Goal: Information Seeking & Learning: Learn about a topic

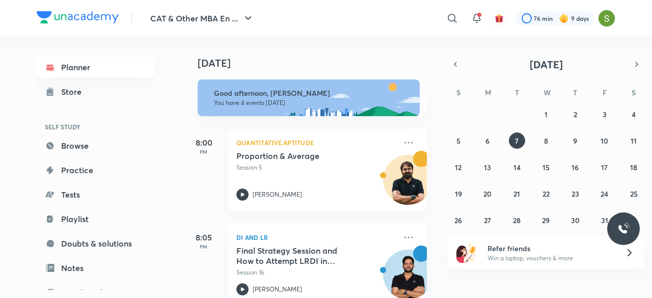
scroll to position [213, 0]
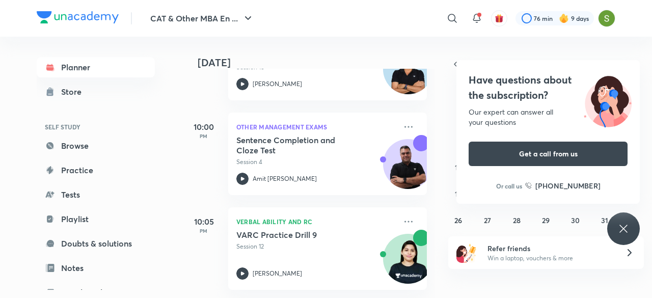
click at [620, 230] on icon at bounding box center [623, 229] width 12 height 12
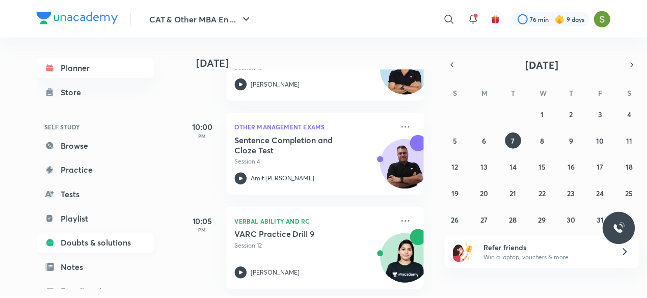
scroll to position [111, 0]
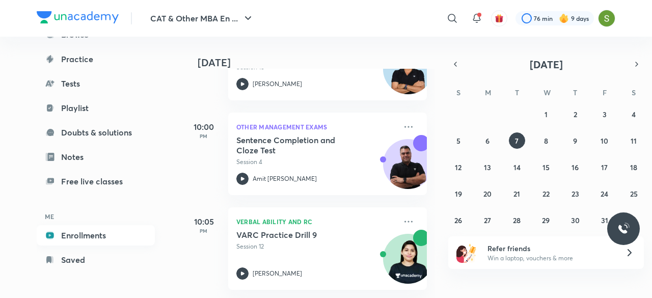
click at [98, 234] on link "Enrollments" at bounding box center [96, 235] width 118 height 20
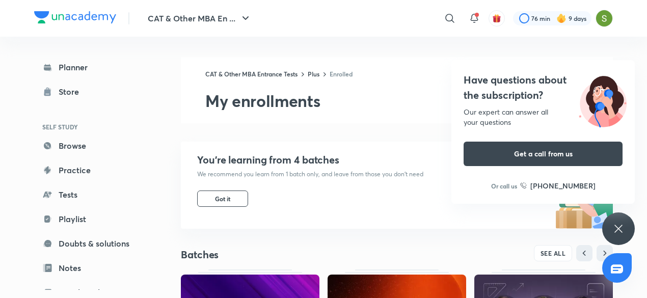
click at [626, 223] on div "Have questions about the subscription? Our expert can answer all your questions…" at bounding box center [618, 228] width 33 height 33
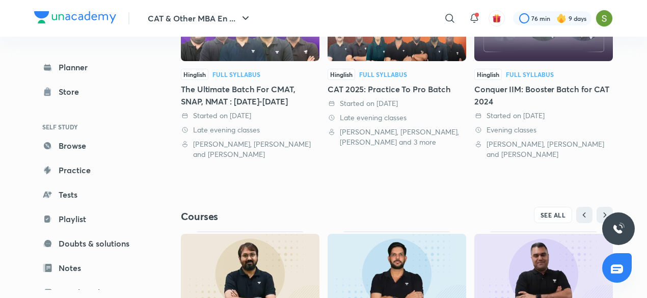
scroll to position [319, 0]
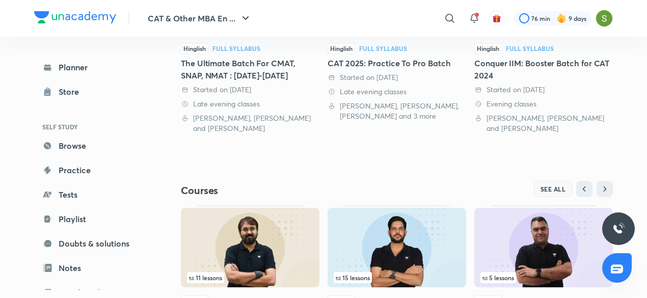
click at [551, 187] on span "SEE ALL" at bounding box center [552, 188] width 25 height 7
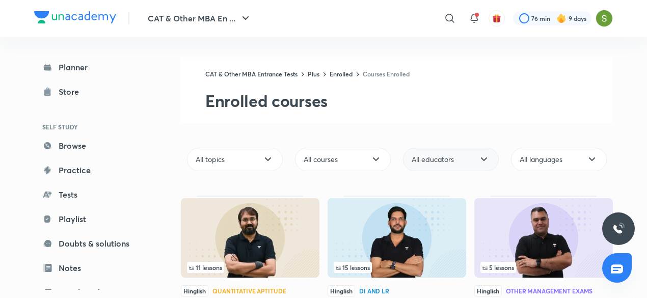
click at [453, 157] on span "All educators" at bounding box center [433, 159] width 42 height 10
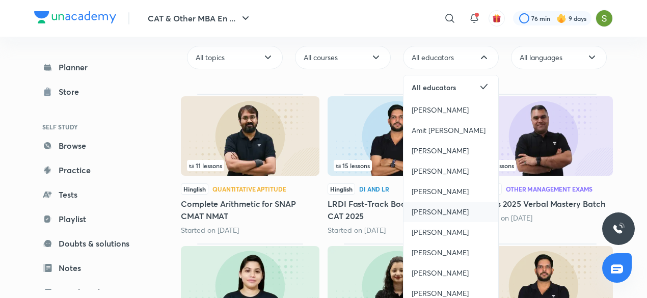
scroll to position [102, 0]
click at [422, 263] on div "[PERSON_NAME]" at bounding box center [450, 272] width 95 height 20
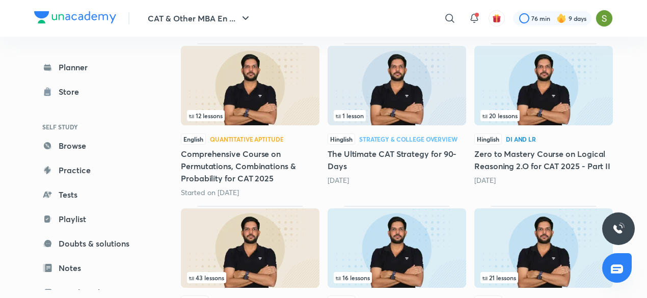
scroll to position [303, 0]
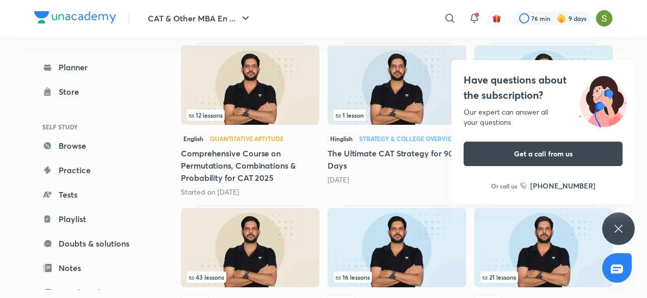
click at [614, 227] on icon at bounding box center [618, 229] width 12 height 12
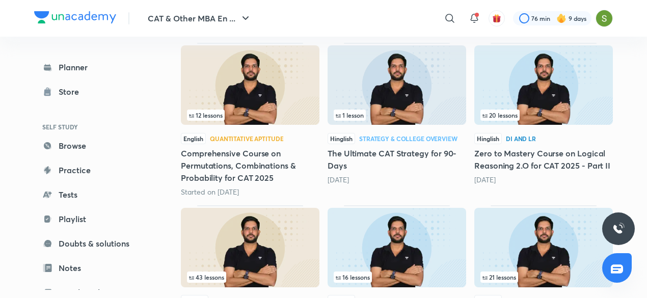
click at [249, 258] on img at bounding box center [250, 247] width 139 height 79
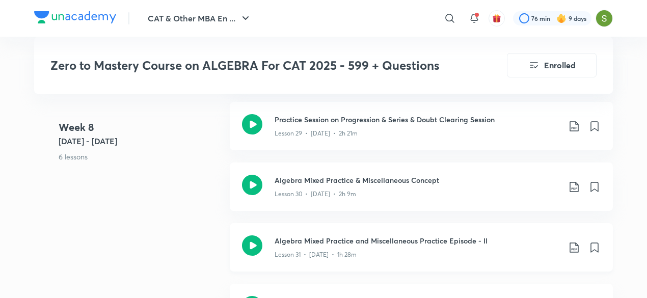
scroll to position [2816, 0]
click at [365, 236] on h3 "Algebra Mixed Practice and Miscellaneous Practice Episode - II" at bounding box center [417, 241] width 285 height 11
